Goal: Check status: Check status

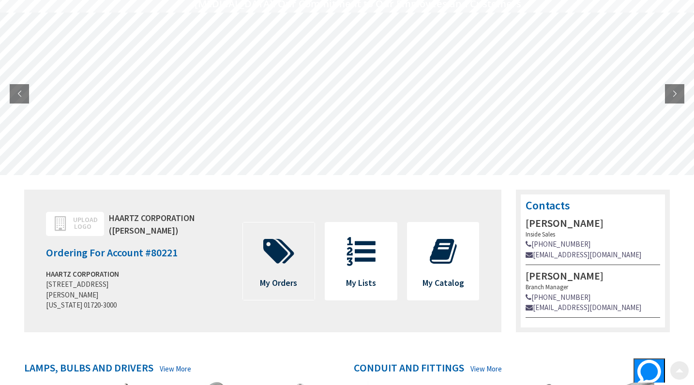
scroll to position [97, 0]
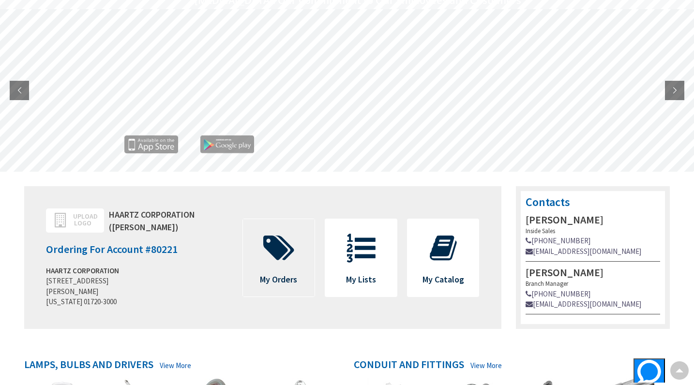
click at [281, 287] on span "My Orders" at bounding box center [279, 257] width 72 height 77
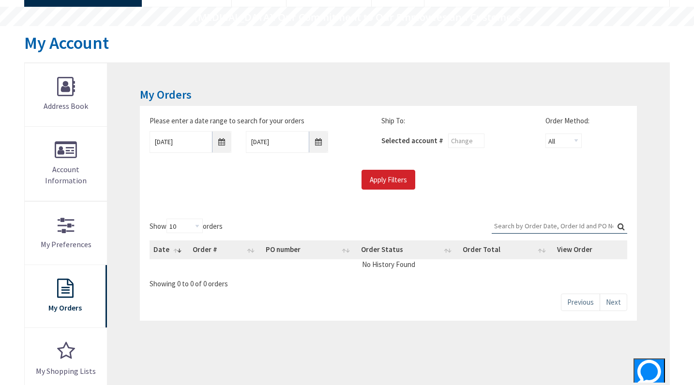
scroll to position [97, 0]
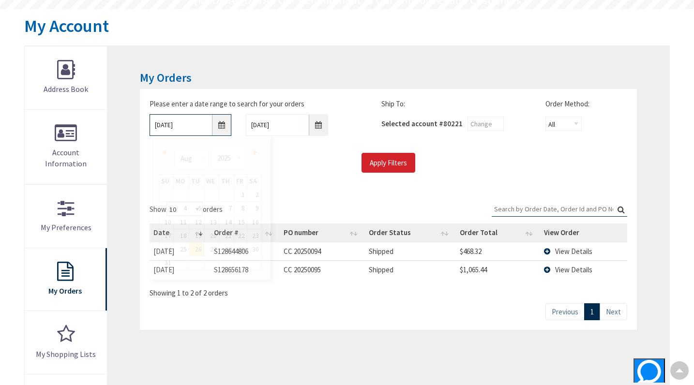
click at [213, 129] on input "8/26/2025" at bounding box center [191, 125] width 82 height 22
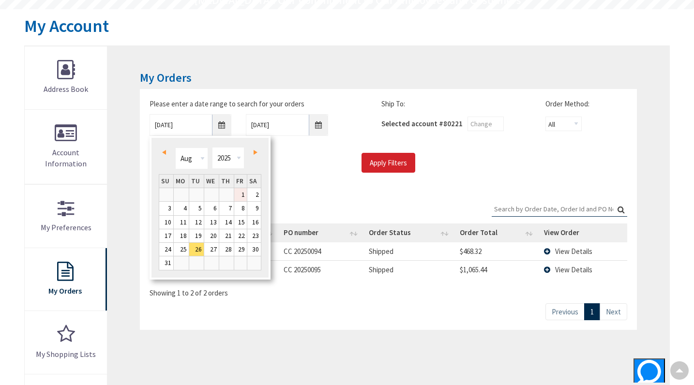
drag, startPoint x: 240, startPoint y: 195, endPoint x: 247, endPoint y: 195, distance: 7.3
click at [240, 195] on link "1" at bounding box center [240, 194] width 13 height 13
type input "08/01/2025"
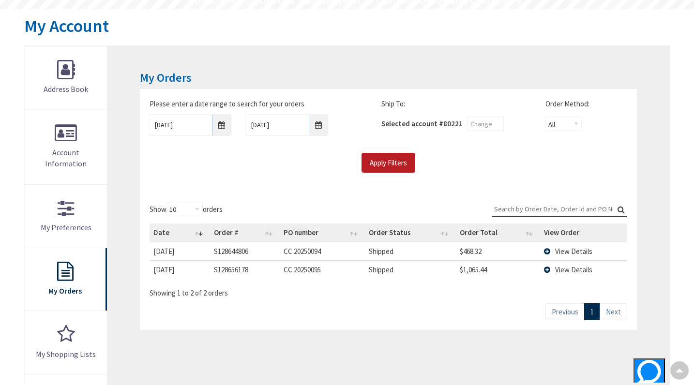
click at [407, 163] on input "Apply Filters" at bounding box center [389, 163] width 54 height 20
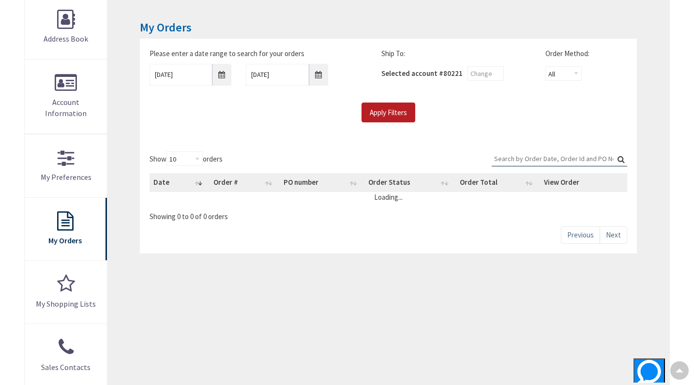
scroll to position [194, 0]
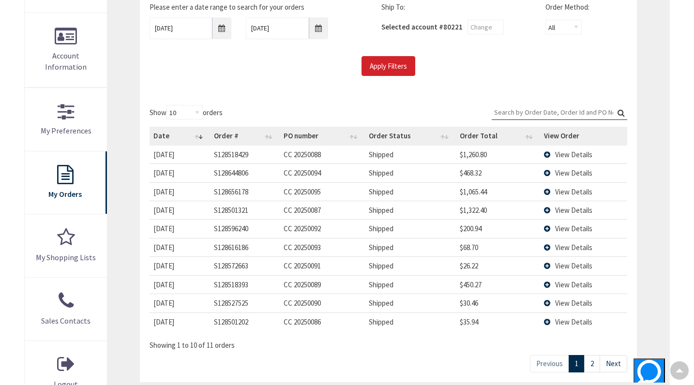
click at [550, 169] on td "View Details" at bounding box center [583, 173] width 87 height 18
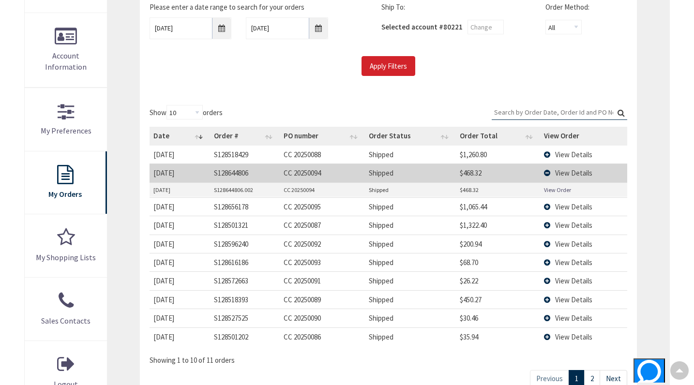
click at [549, 191] on link "View Order" at bounding box center [557, 190] width 27 height 8
click at [545, 208] on td "View Details" at bounding box center [583, 207] width 87 height 18
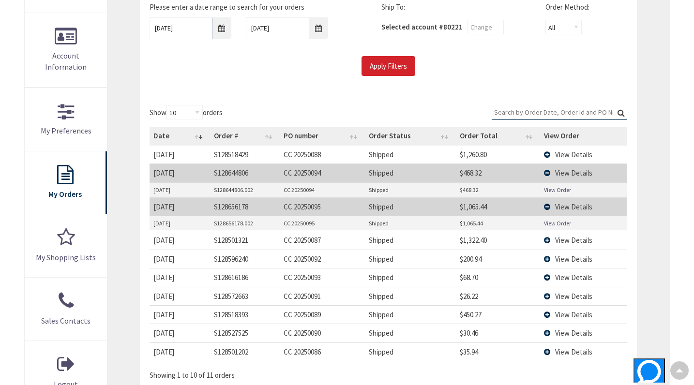
click at [546, 222] on link "View Order" at bounding box center [557, 223] width 27 height 8
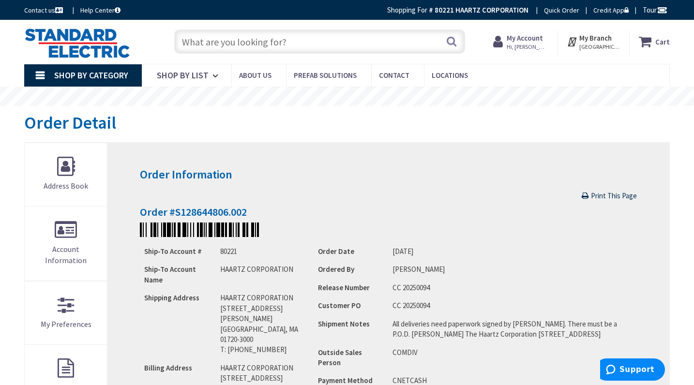
click at [609, 197] on span "Print This Page" at bounding box center [614, 195] width 46 height 9
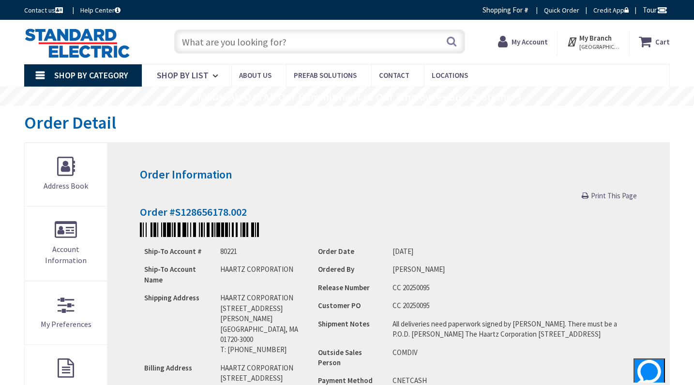
drag, startPoint x: 609, startPoint y: 195, endPoint x: 135, endPoint y: 45, distance: 497.9
click at [609, 195] on span "Print This Page" at bounding box center [614, 195] width 46 height 9
